Goal: Task Accomplishment & Management: Use online tool/utility

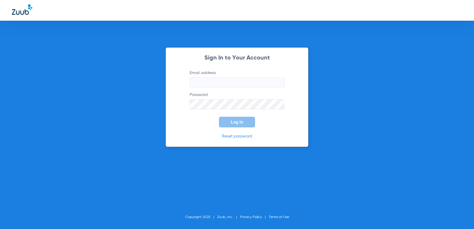
type input "[EMAIL_ADDRESS][DOMAIN_NAME]"
click at [233, 124] on button "Log In" at bounding box center [237, 122] width 36 height 11
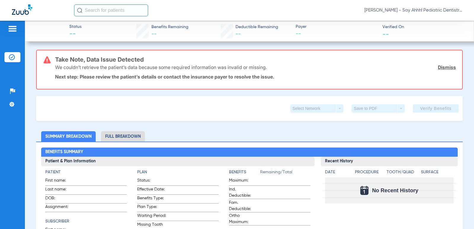
click at [15, 56] on li "Insurance Verification" at bounding box center [12, 57] width 16 height 10
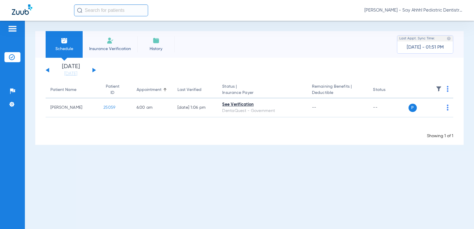
click at [94, 71] on button at bounding box center [94, 70] width 4 height 4
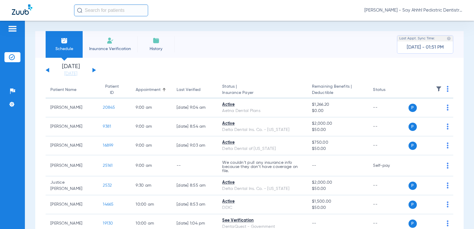
click at [447, 92] on span at bounding box center [448, 91] width 2 height 4
click at [420, 111] on span "Verify All" at bounding box center [422, 112] width 36 height 4
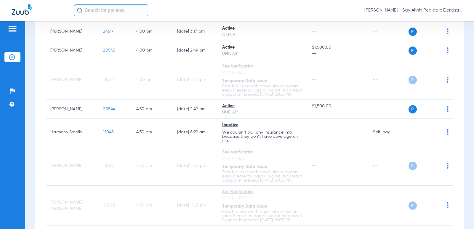
scroll to position [661, 0]
